Goal: Information Seeking & Learning: Learn about a topic

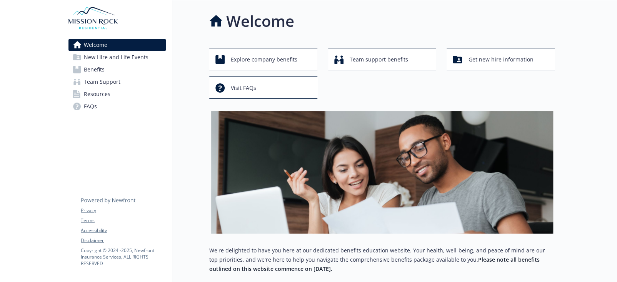
click at [102, 72] on span "Benefits" at bounding box center [94, 69] width 21 height 12
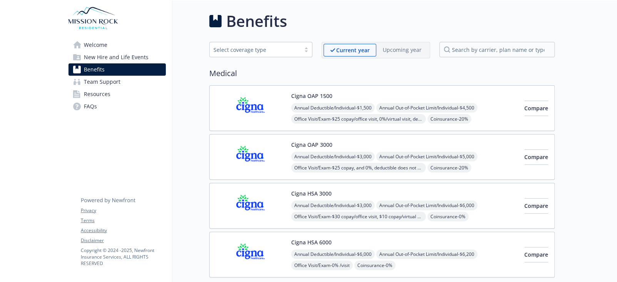
click at [128, 58] on span "New Hire and Life Events" at bounding box center [116, 57] width 65 height 12
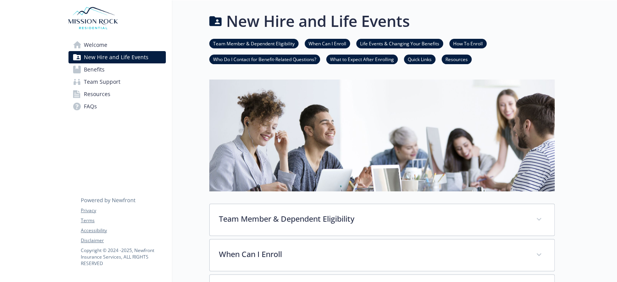
click at [129, 48] on link "Welcome" at bounding box center [116, 45] width 97 height 12
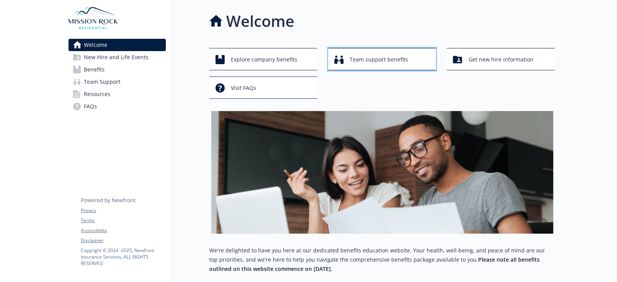
click at [372, 65] on span "Team support benefits" at bounding box center [379, 59] width 58 height 15
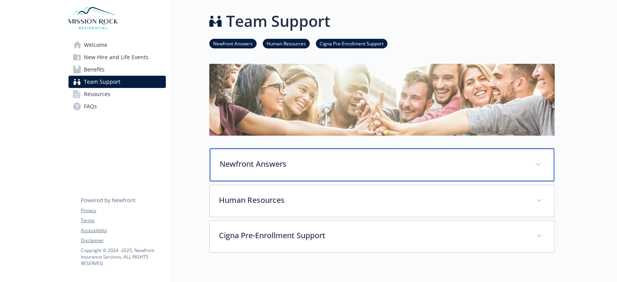
click at [326, 162] on p "Newfront Answers" at bounding box center [373, 164] width 306 height 12
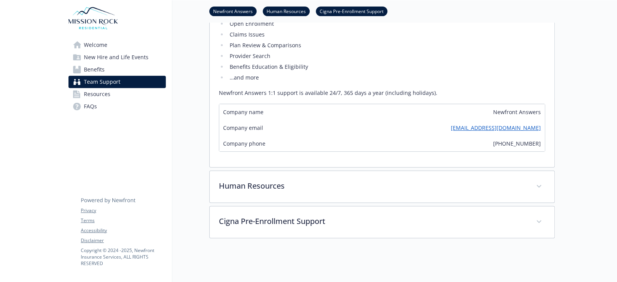
scroll to position [192, 0]
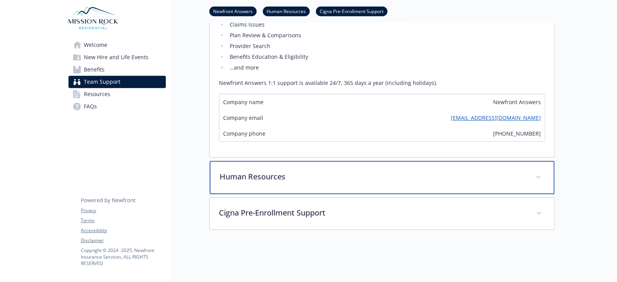
click at [321, 180] on p "Human Resources" at bounding box center [373, 177] width 306 height 12
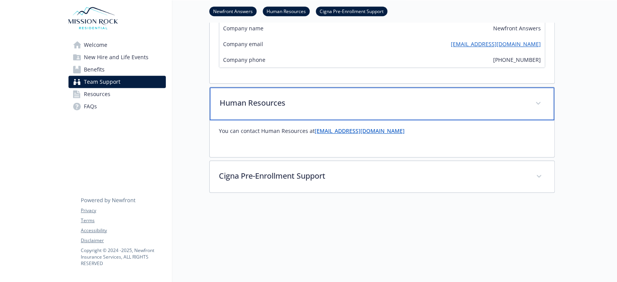
scroll to position [269, 0]
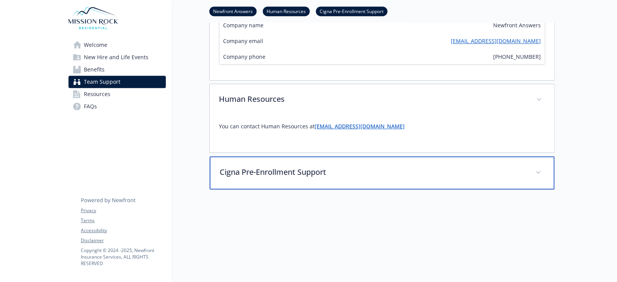
click at [324, 176] on p "Cigna Pre-Enrollment Support" at bounding box center [373, 173] width 306 height 12
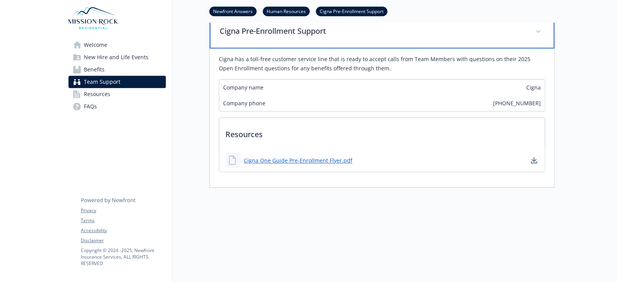
scroll to position [423, 0]
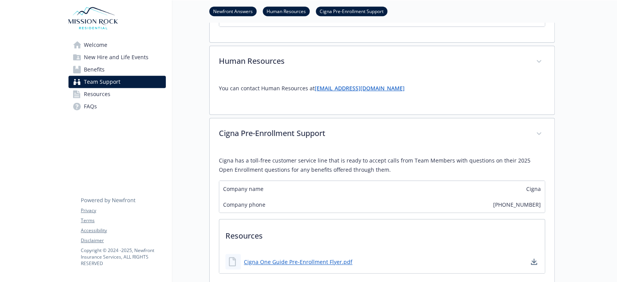
click at [107, 109] on link "FAQs" at bounding box center [116, 106] width 97 height 12
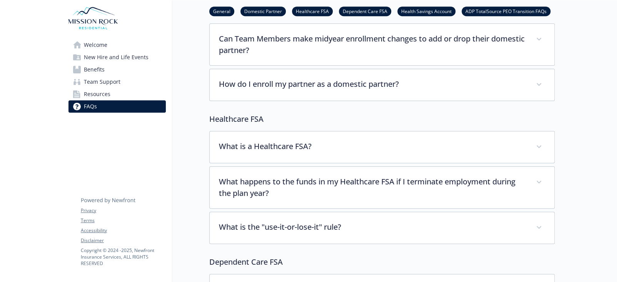
click at [107, 93] on span "Resources" at bounding box center [97, 94] width 27 height 12
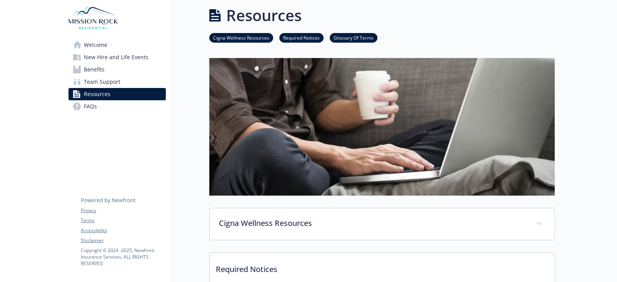
scroll to position [307, 0]
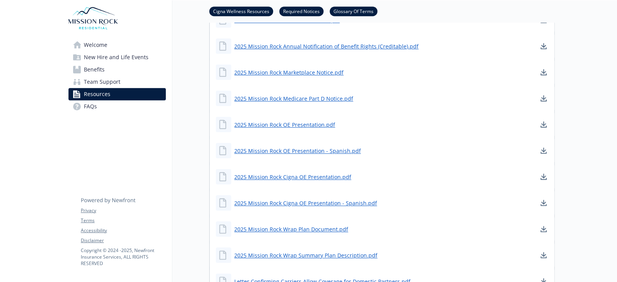
click at [103, 100] on link "FAQs" at bounding box center [116, 106] width 97 height 12
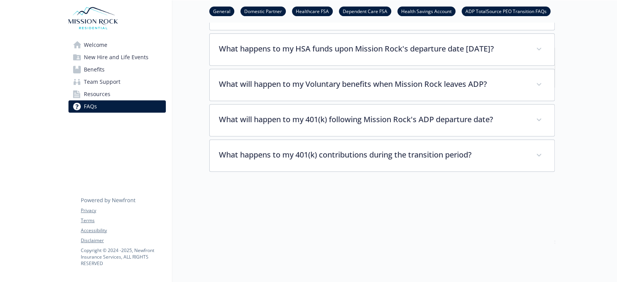
scroll to position [1771, 0]
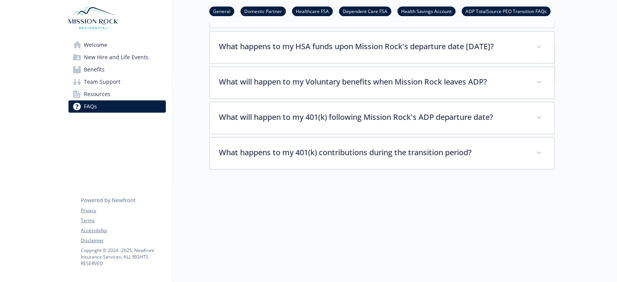
click at [105, 43] on span "Welcome" at bounding box center [95, 45] width 23 height 12
